Goal: Answer question/provide support: Share knowledge or assist other users

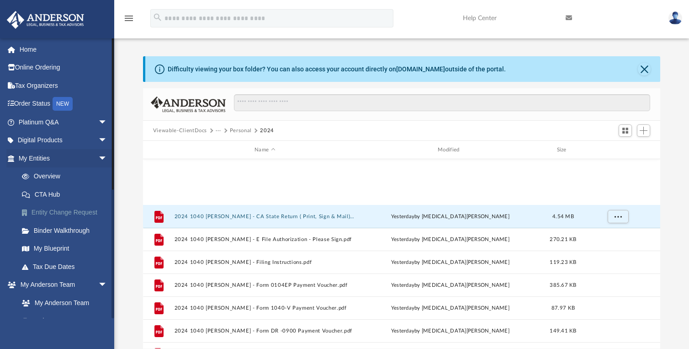
scroll to position [201, 510]
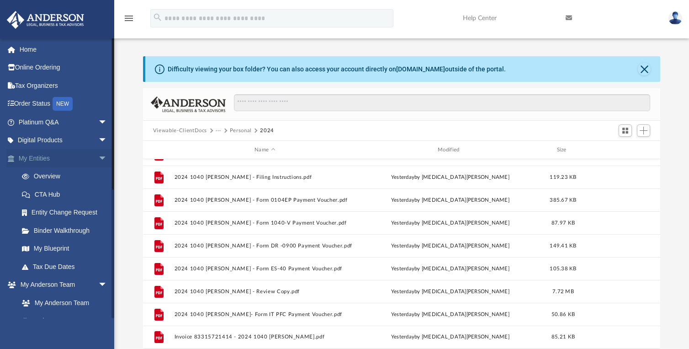
click at [38, 161] on link "My Entities arrow_drop_down" at bounding box center [63, 158] width 115 height 18
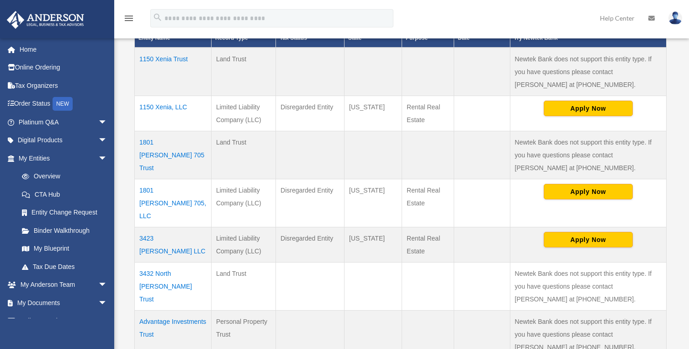
scroll to position [228, 0]
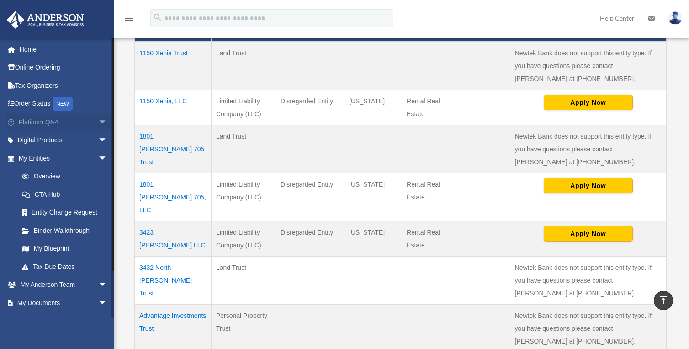
click at [48, 119] on link "Platinum Q&A arrow_drop_down" at bounding box center [63, 122] width 115 height 18
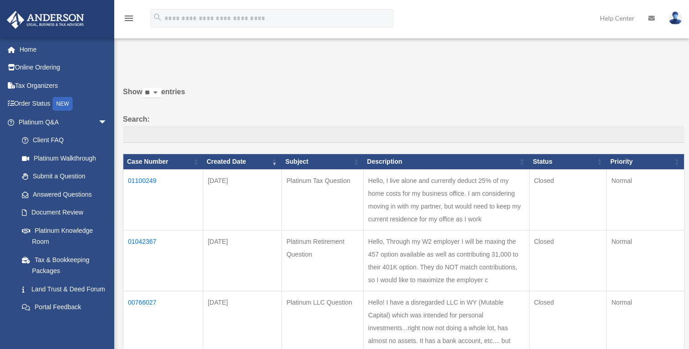
click at [138, 254] on td "01042367" at bounding box center [163, 260] width 80 height 61
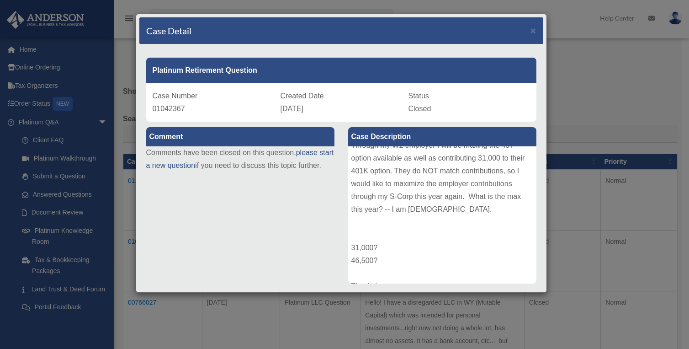
scroll to position [36, 0]
click at [531, 28] on span "×" at bounding box center [534, 30] width 6 height 11
